Goal: Task Accomplishment & Management: Manage account settings

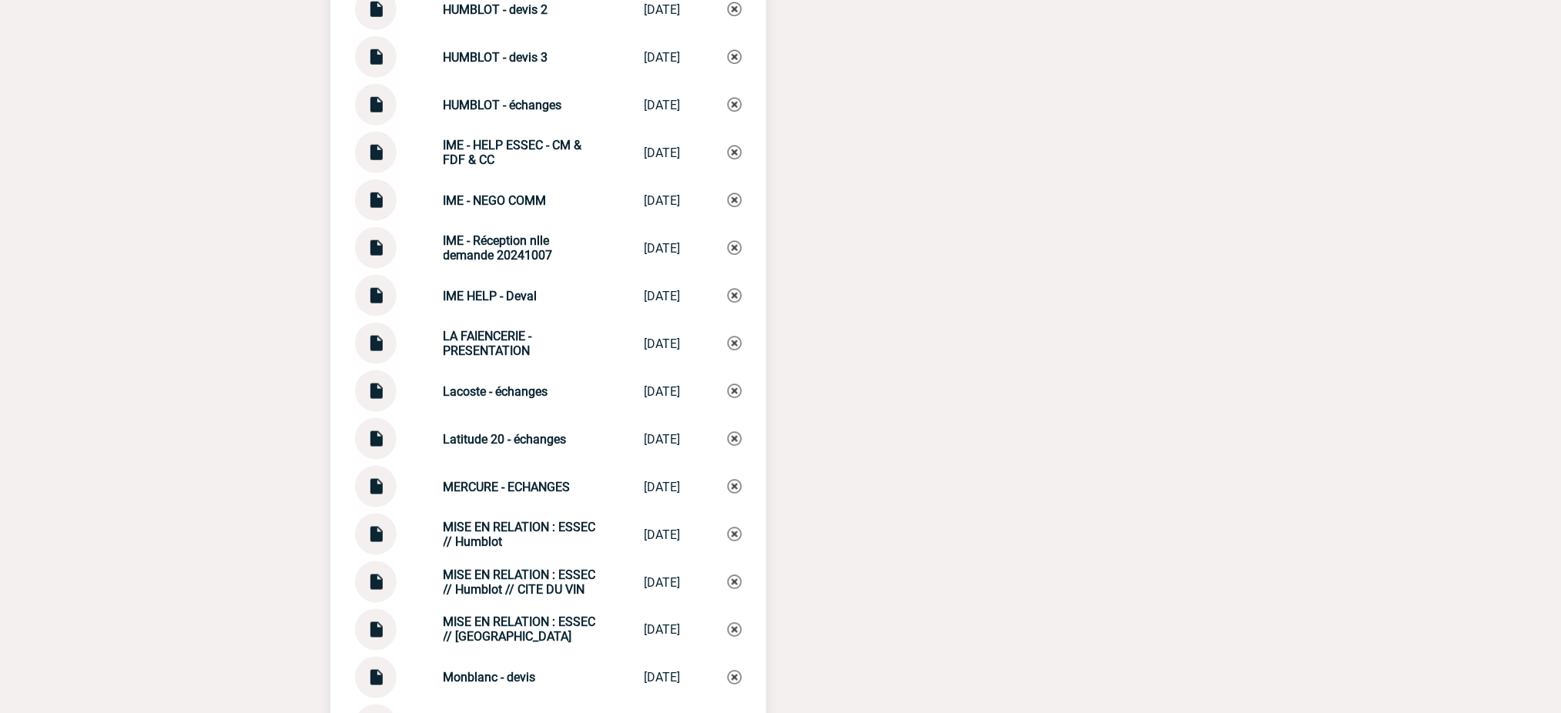
scroll to position [5035, 0]
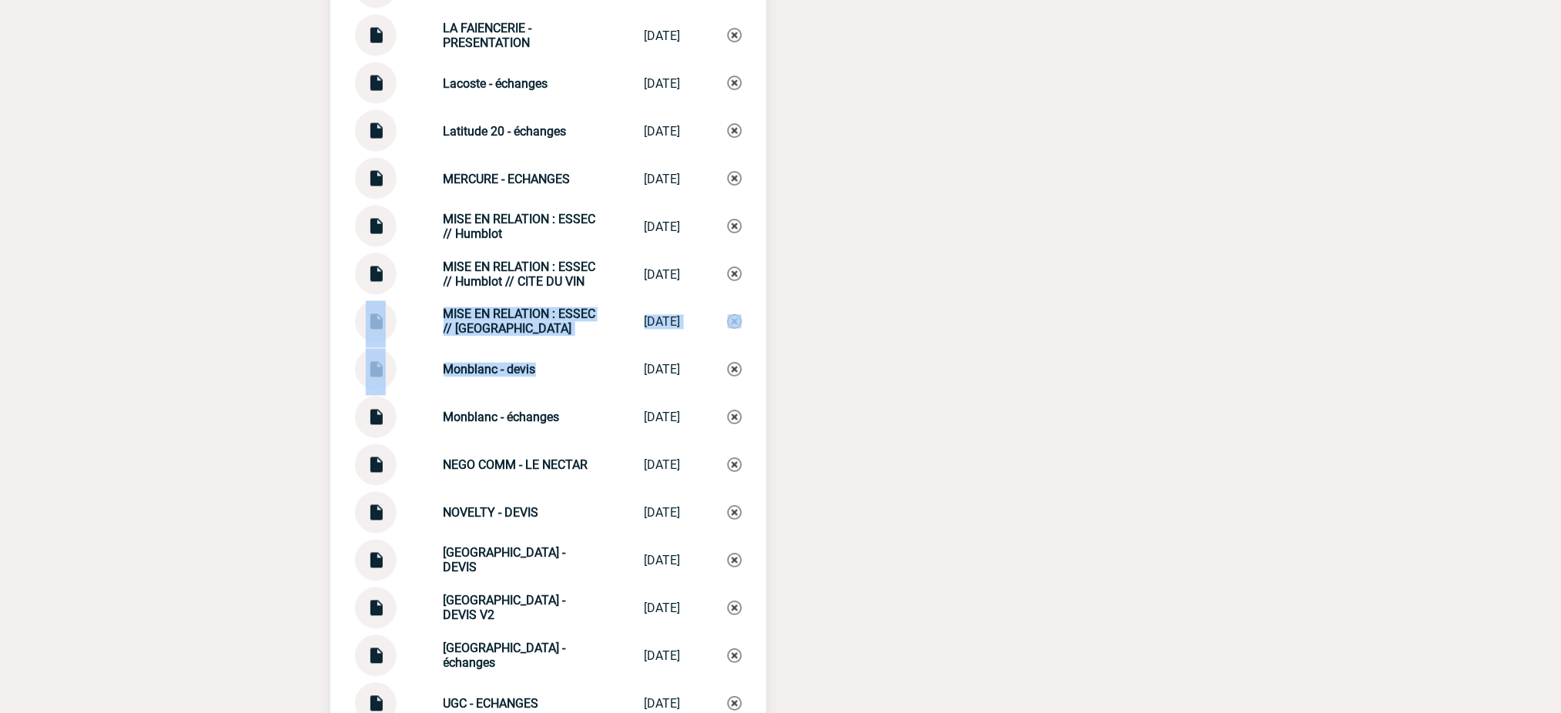
drag, startPoint x: 575, startPoint y: 327, endPoint x: 347, endPoint y: 293, distance: 230.5
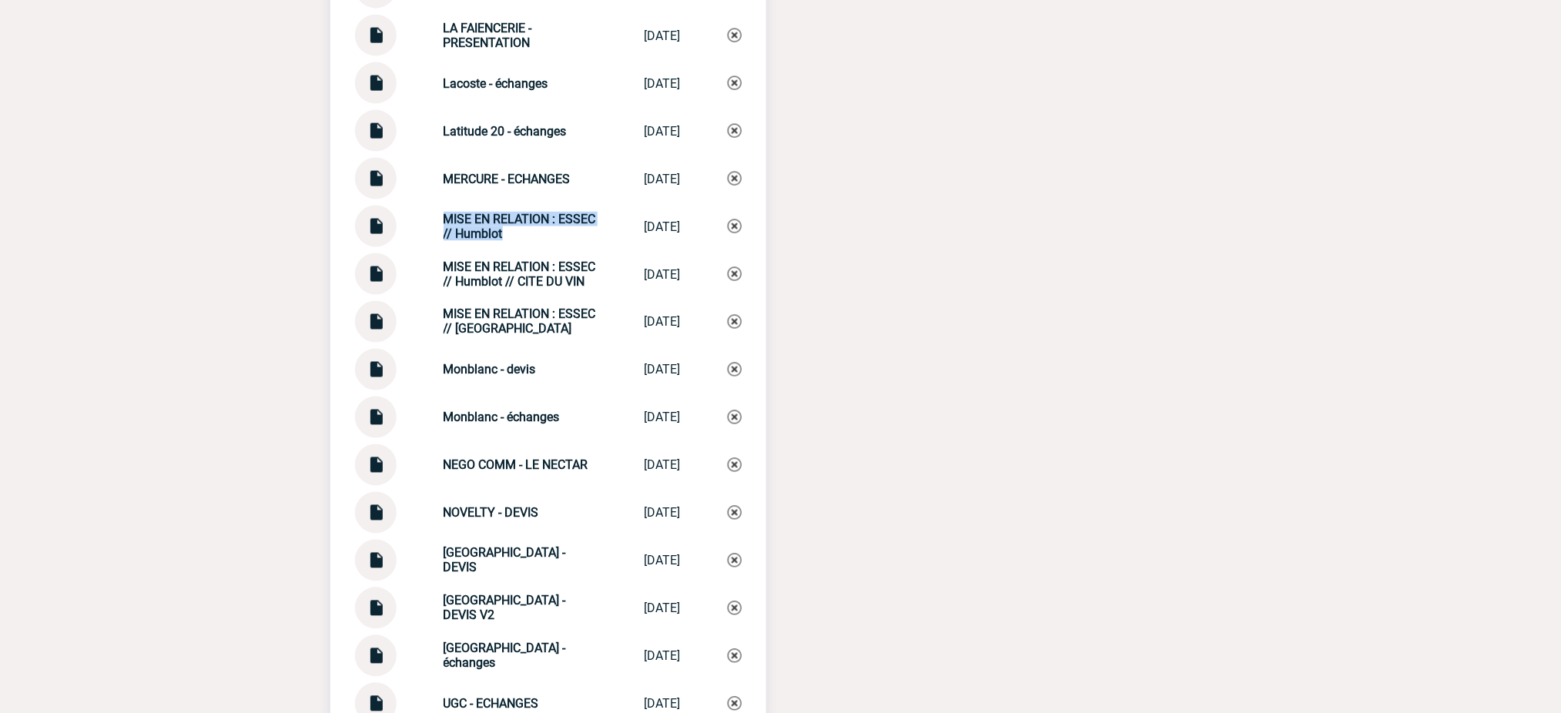
drag, startPoint x: 511, startPoint y: 222, endPoint x: 404, endPoint y: 198, distance: 108.9
click at [404, 206] on div "MISE EN RELATION : ESSEC // Humblot MISE EN RELATIO... [DATE]" at bounding box center [548, 227] width 387 height 42
copy div "MISE EN RELATION : ESSEC // Humblot"
click at [737, 219] on img at bounding box center [735, 226] width 14 height 14
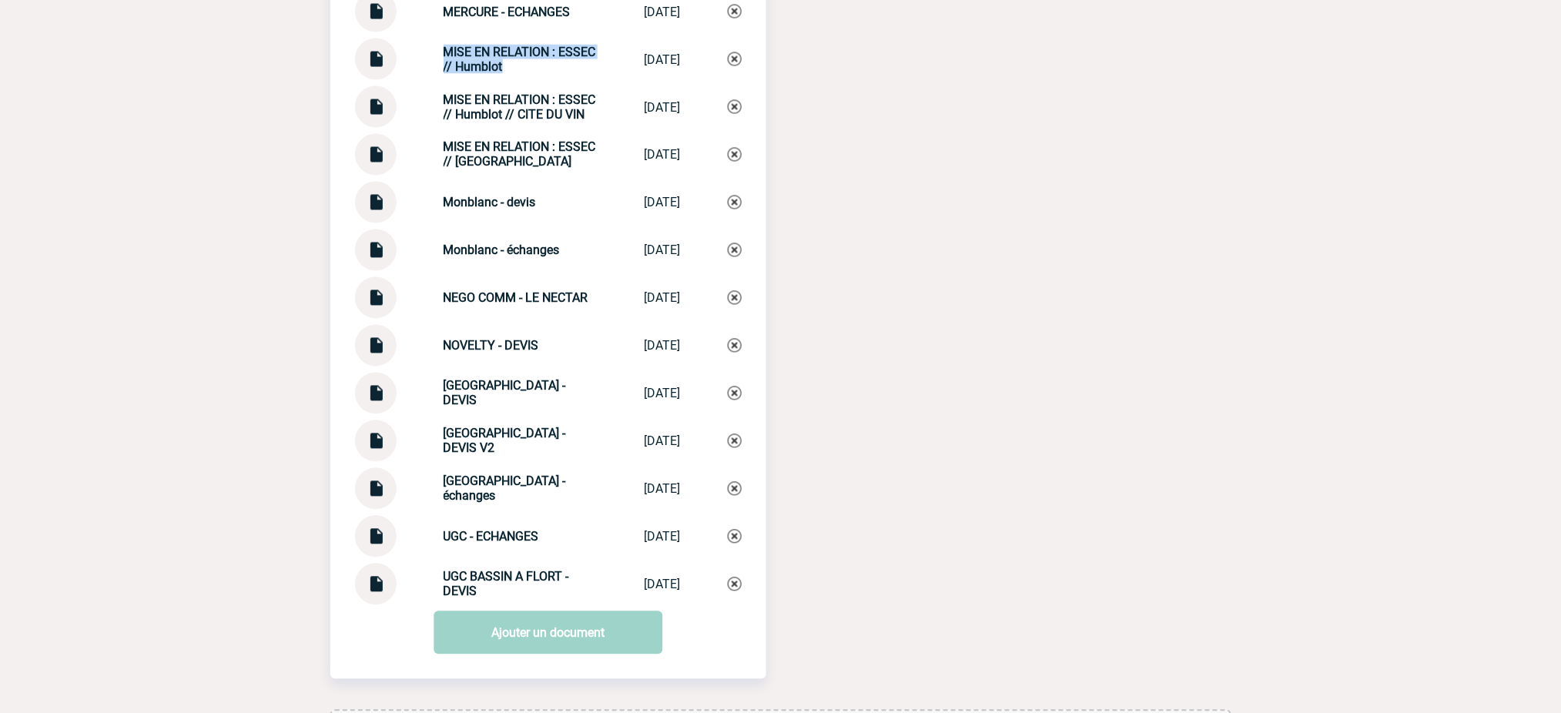
scroll to position [5289, 0]
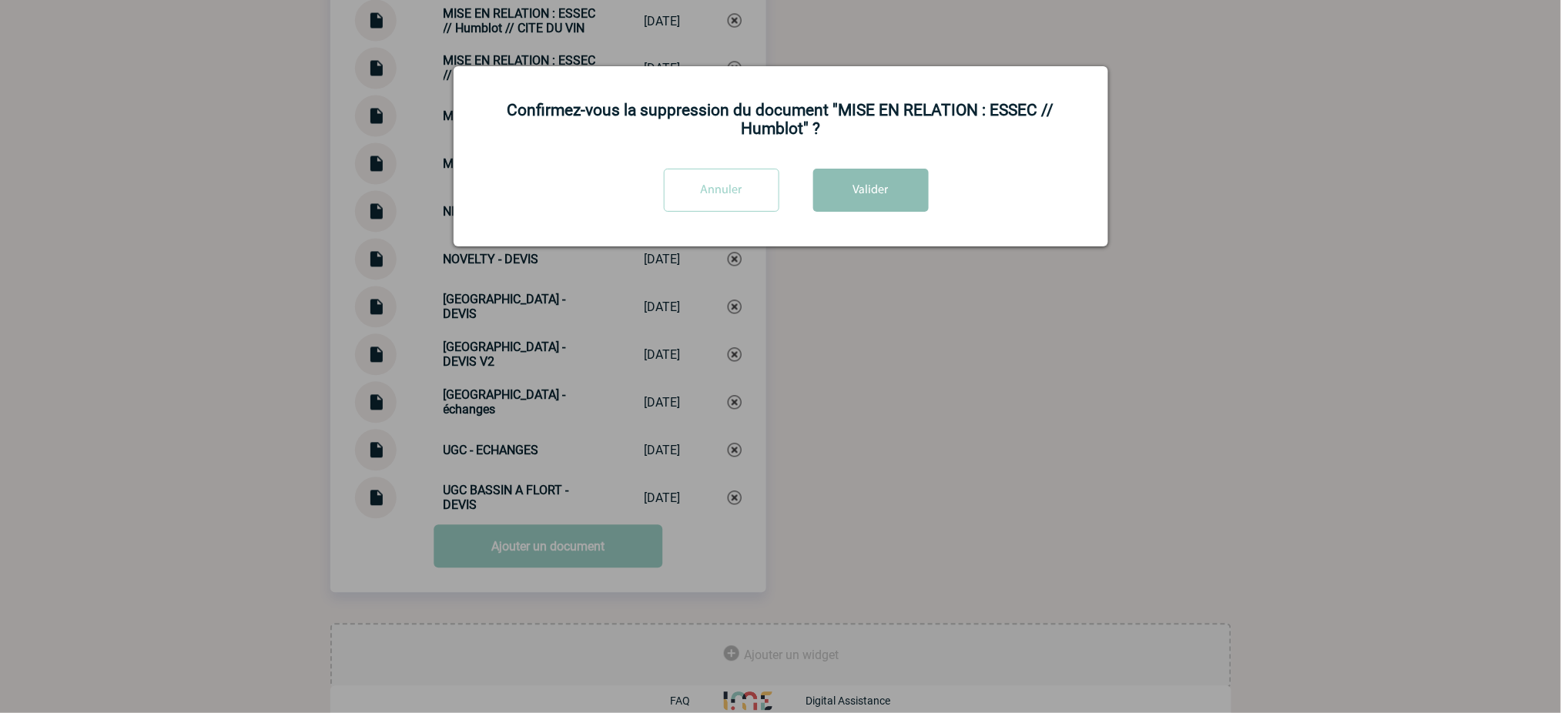
click at [888, 193] on button "Valider" at bounding box center [871, 190] width 116 height 43
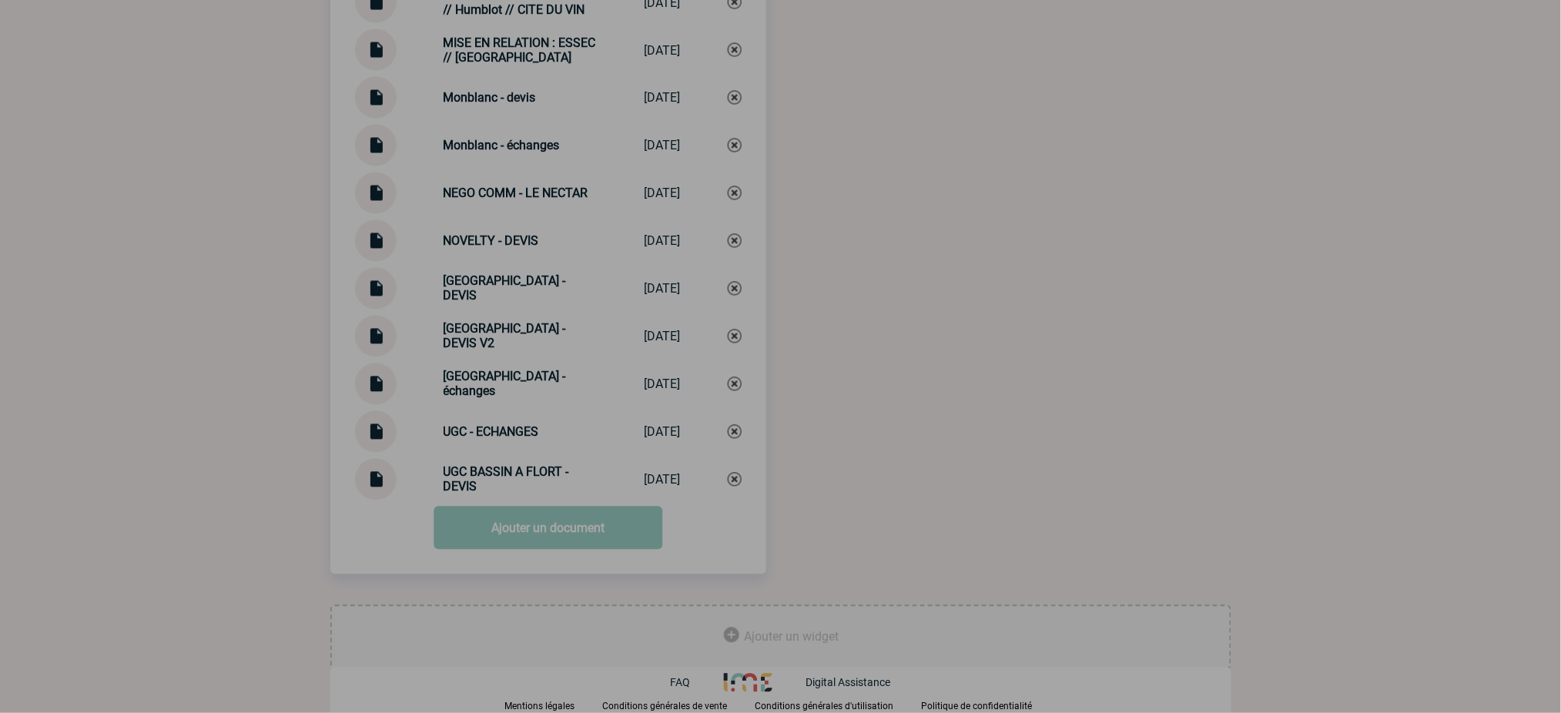
scroll to position [5241, 0]
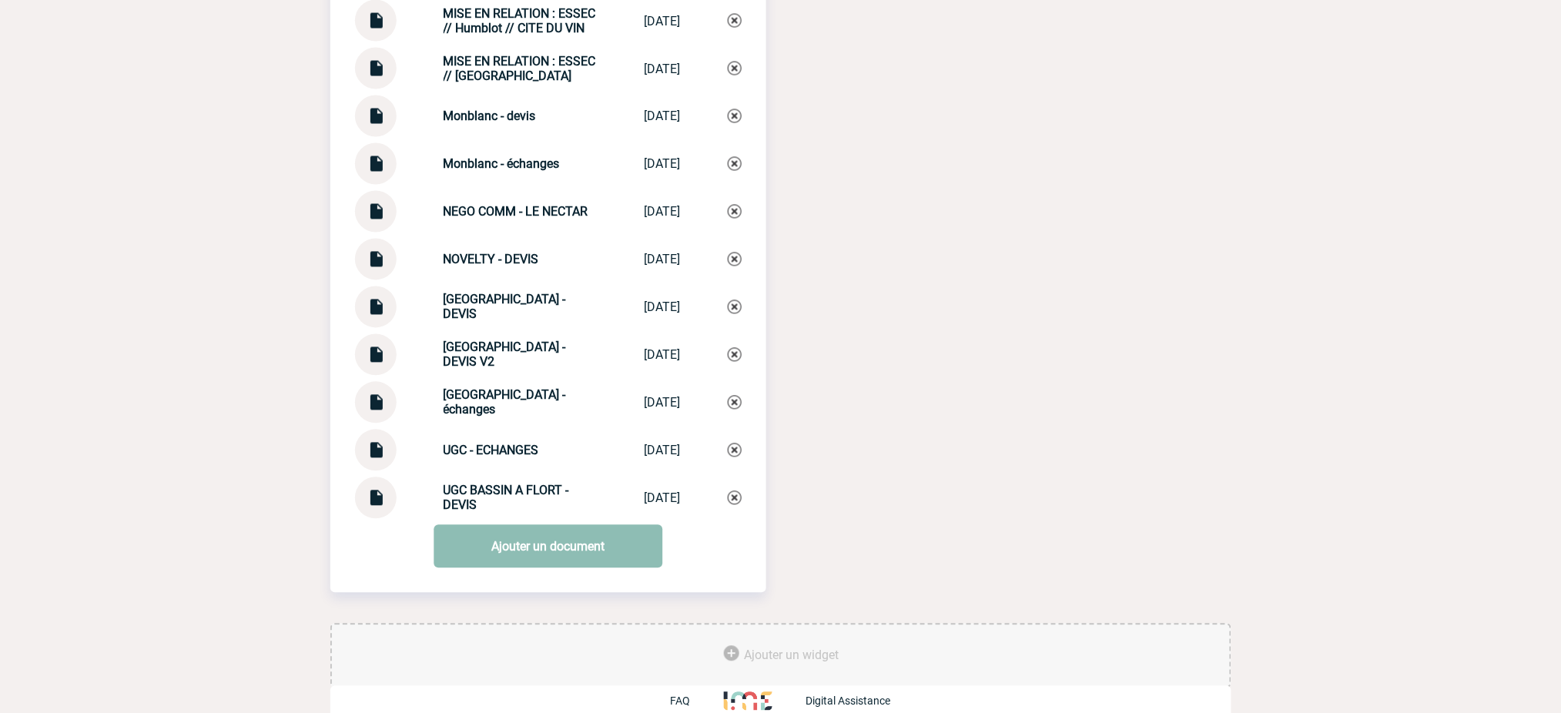
click at [584, 530] on link "Ajouter un document" at bounding box center [548, 546] width 229 height 43
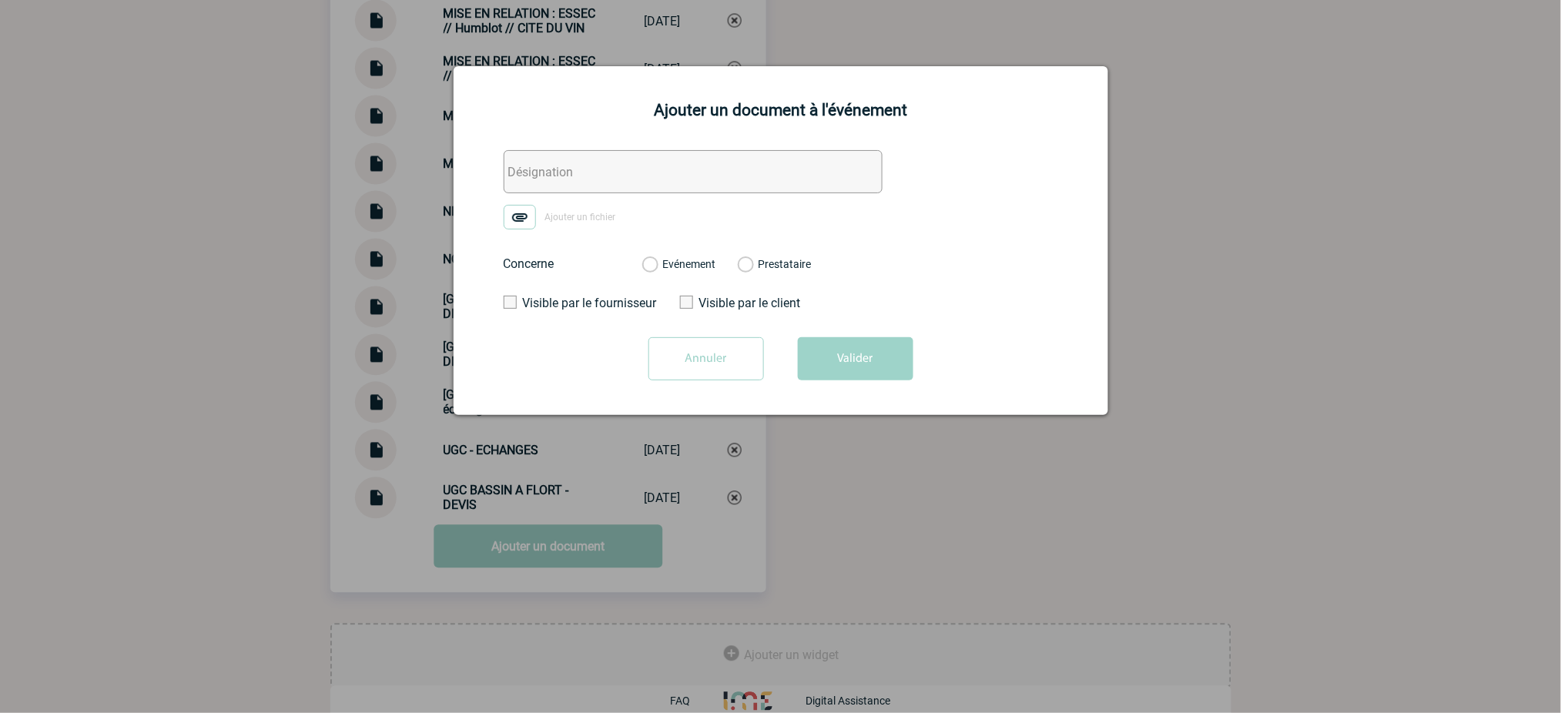
click at [650, 171] on input "text" at bounding box center [693, 171] width 379 height 43
paste input "MISE EN RELATION : ESSEC // Humblot"
type input "MISE EN RELATION : ESSEC // Humblot"
click at [517, 223] on img at bounding box center [520, 217] width 32 height 25
click at [0, 0] on input "Ajouter un fichier" at bounding box center [0, 0] width 0 height 0
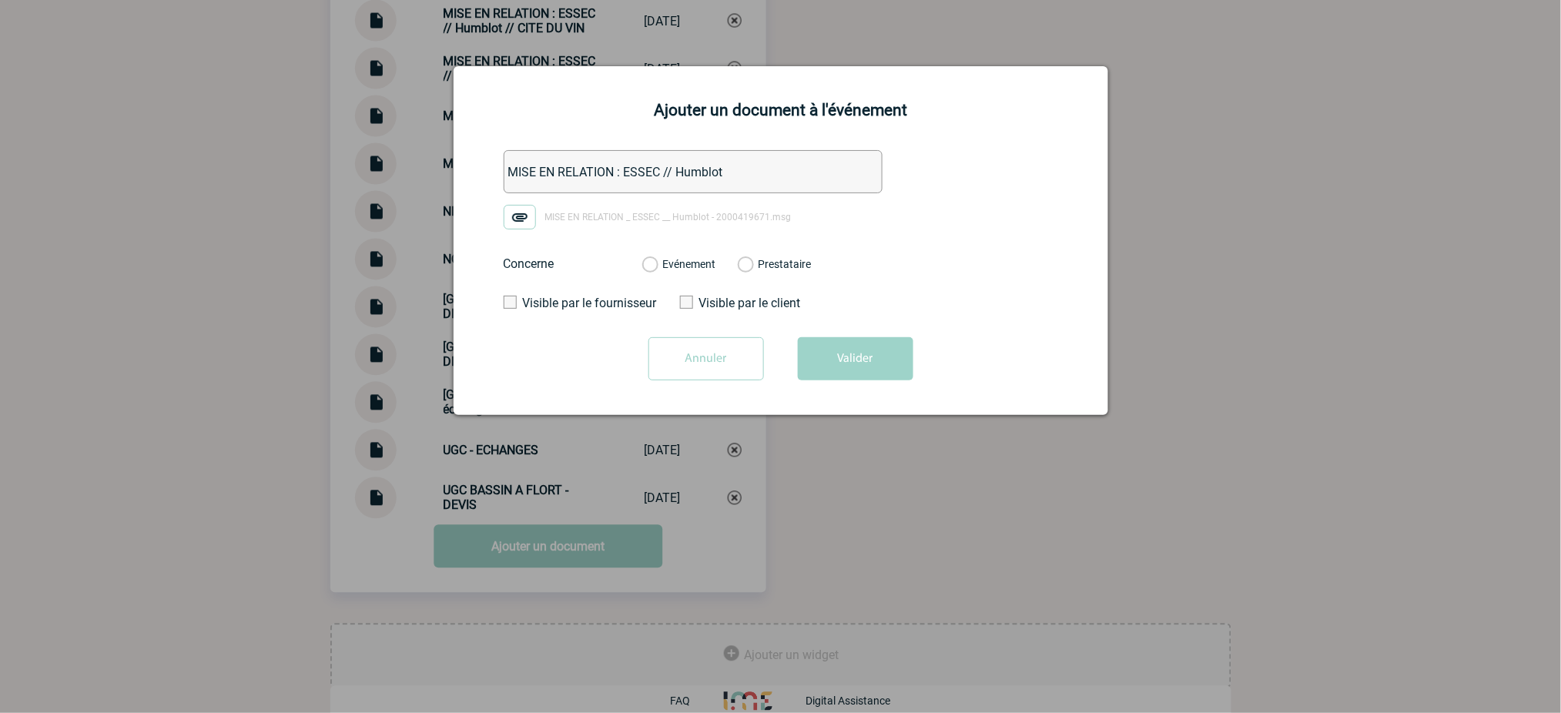
click at [657, 262] on label "Evénement" at bounding box center [649, 265] width 15 height 14
click at [0, 0] on input "Evénement" at bounding box center [0, 0] width 0 height 0
drag, startPoint x: 865, startPoint y: 363, endPoint x: 892, endPoint y: 357, distance: 27.5
click at [866, 363] on button "Valider" at bounding box center [856, 358] width 116 height 43
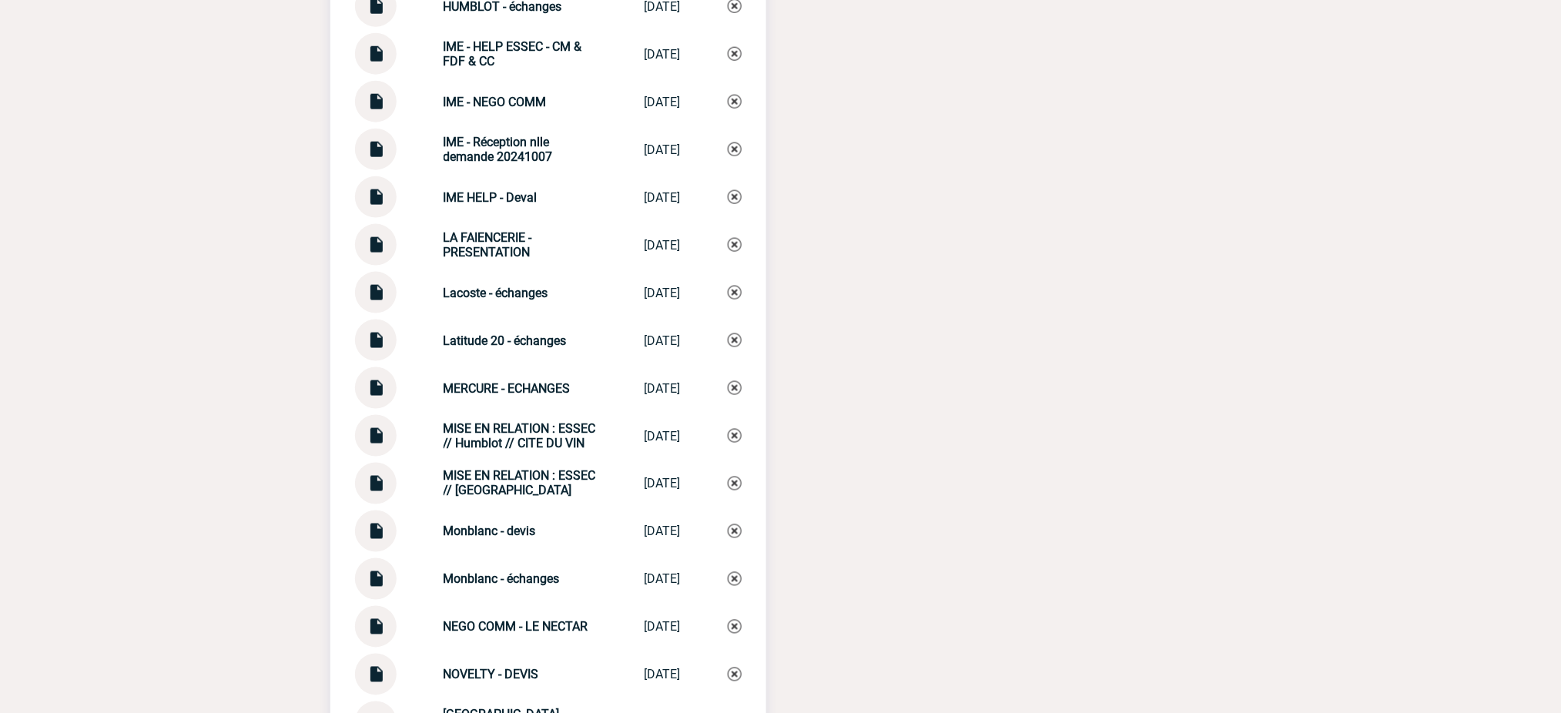
scroll to position [4727, 0]
